Goal: Task Accomplishment & Management: Manage account settings

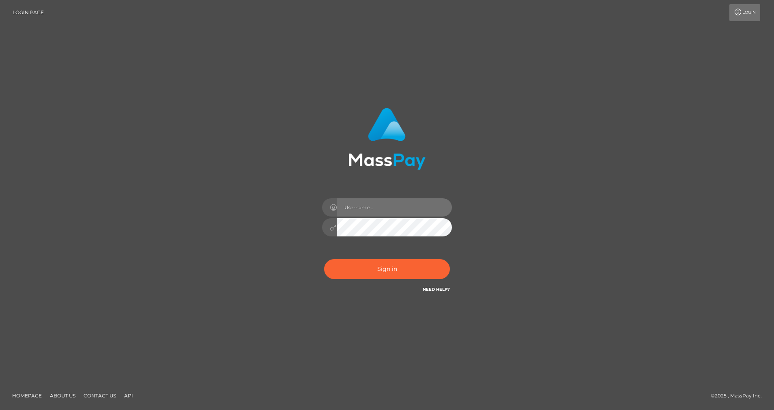
click at [370, 206] on input "text" at bounding box center [394, 207] width 115 height 18
type input "cris.silversocial"
click at [357, 266] on button "Sign in" at bounding box center [387, 269] width 126 height 20
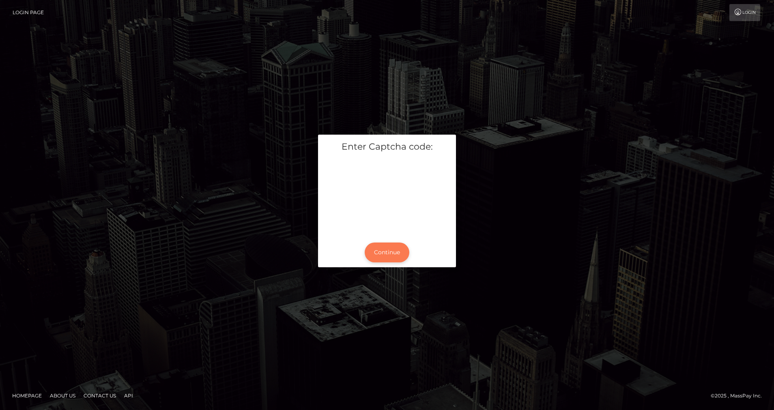
click at [384, 255] on button "Continue" at bounding box center [387, 253] width 45 height 20
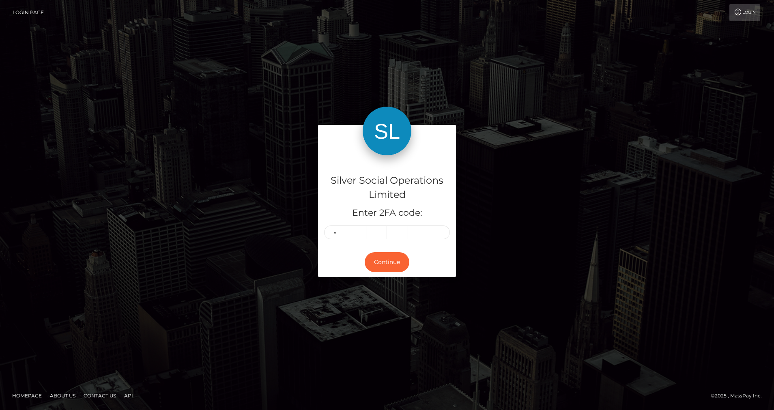
type input "3"
type input "9"
type input "7"
type input "5"
type input "3"
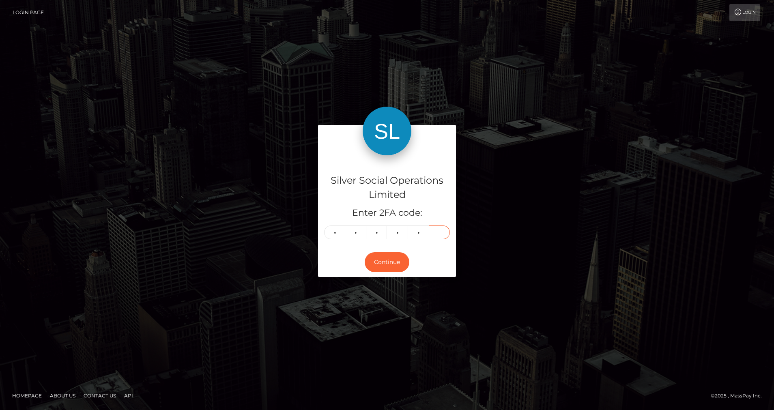
type input "8"
